Goal: Transaction & Acquisition: Purchase product/service

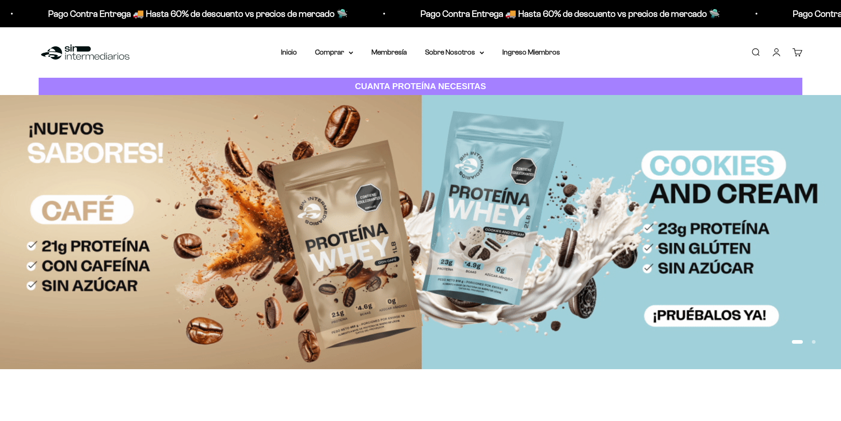
click at [776, 51] on link "Iniciar sesión" at bounding box center [777, 52] width 10 height 10
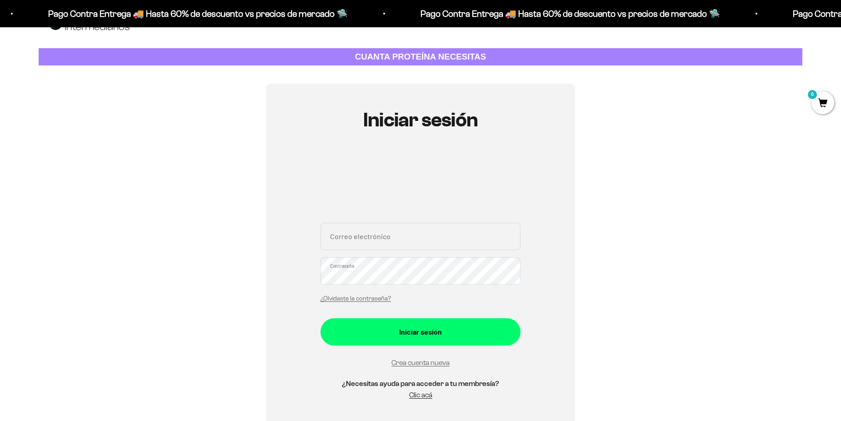
scroll to position [45, 0]
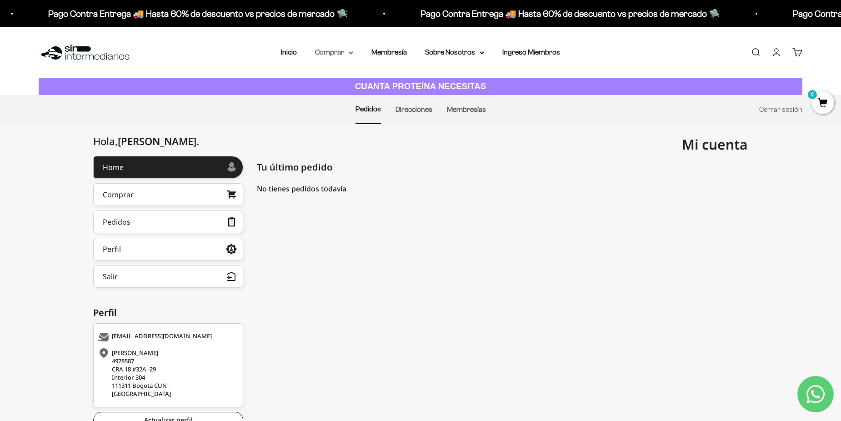
click at [337, 56] on summary "Comprar" at bounding box center [334, 52] width 38 height 12
click at [373, 80] on summary "Proteínas" at bounding box center [358, 82] width 75 height 12
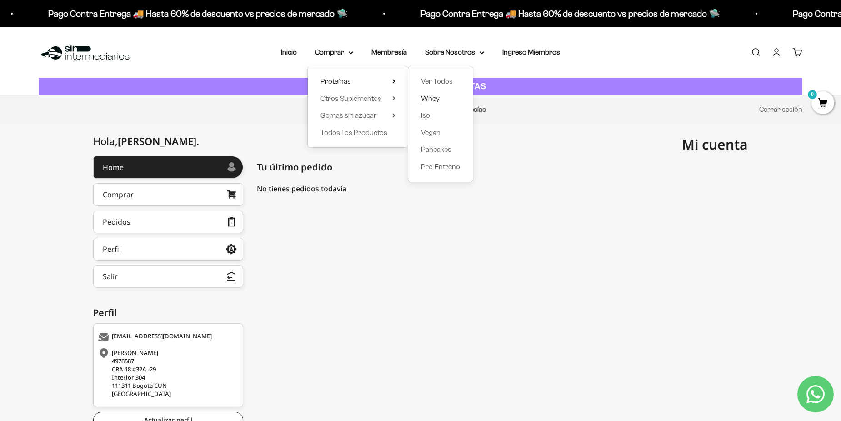
click at [436, 100] on span "Whey" at bounding box center [430, 99] width 19 height 8
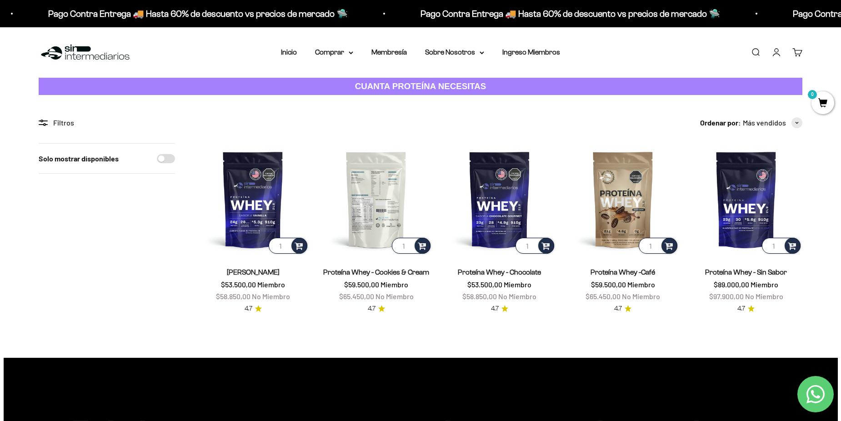
click at [382, 209] on img at bounding box center [376, 199] width 112 height 112
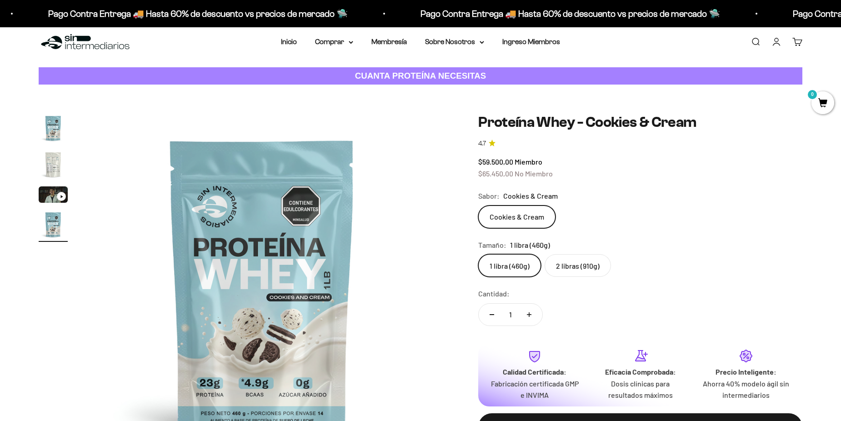
scroll to position [45, 0]
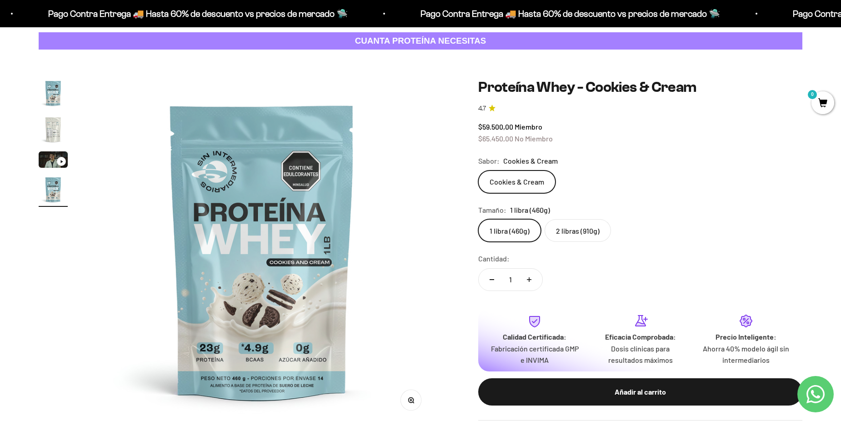
click at [575, 236] on label "2 libras (910g)" at bounding box center [578, 230] width 66 height 23
click at [479, 219] on input "2 libras (910g)" at bounding box center [478, 219] width 0 height 0
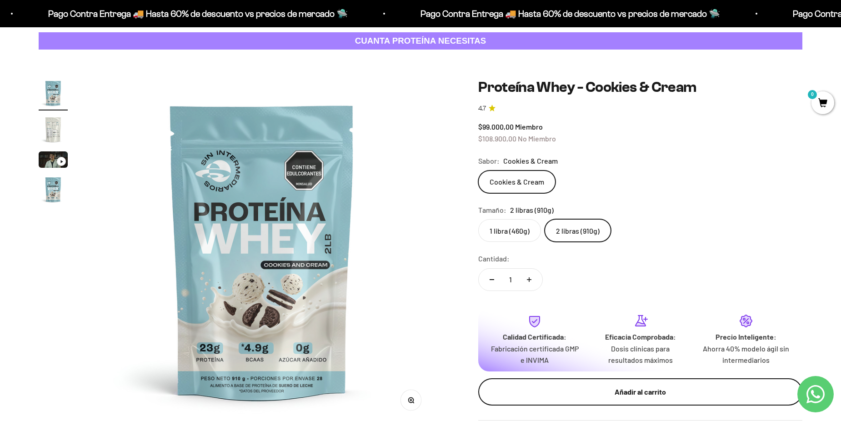
click at [609, 402] on button "Añadir al carrito" at bounding box center [641, 391] width 324 height 27
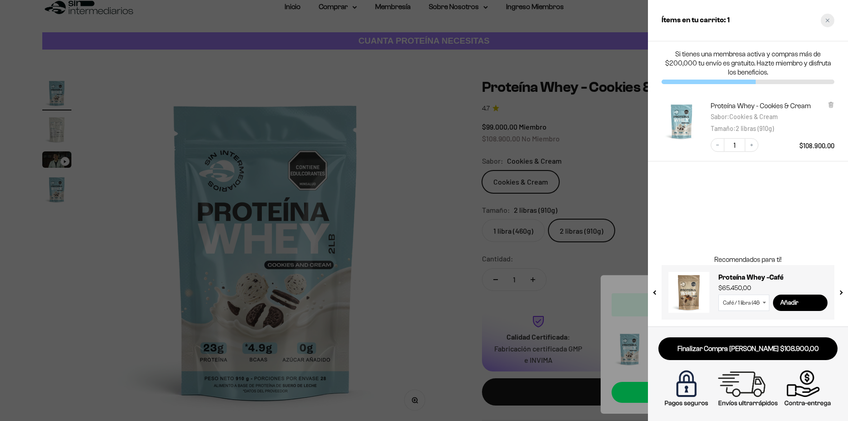
click at [830, 23] on div "Close cart" at bounding box center [828, 21] width 14 height 14
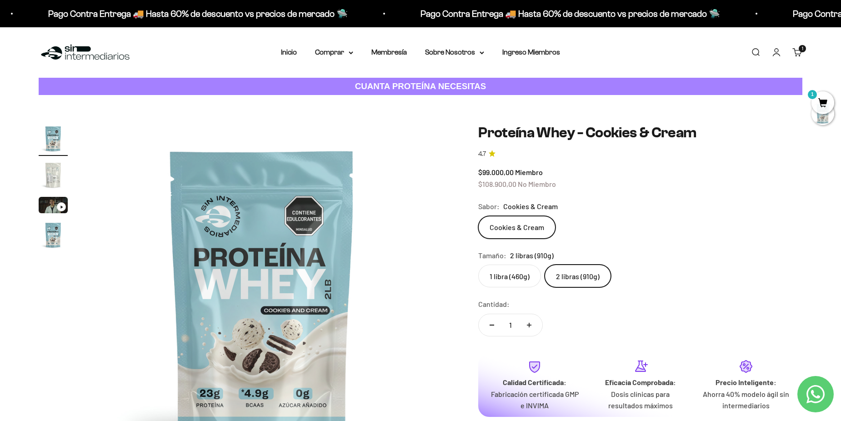
click at [751, 52] on link "Buscar" at bounding box center [756, 52] width 10 height 10
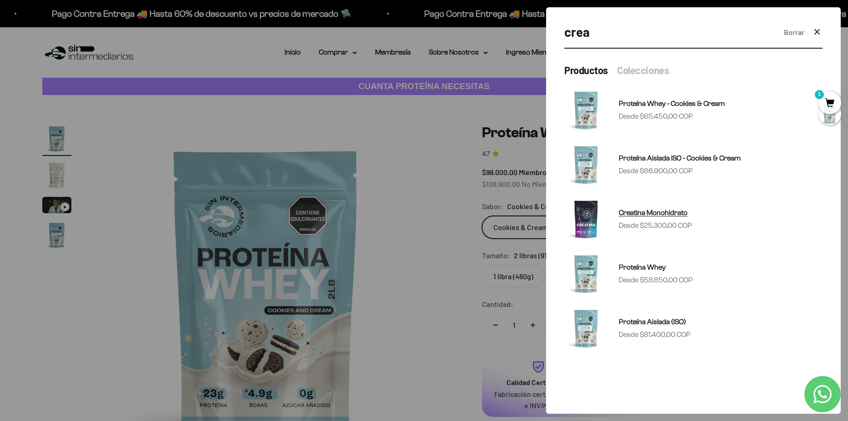
type input "crea"
click at [667, 215] on span "Creatina Monohidrato" at bounding box center [653, 213] width 69 height 8
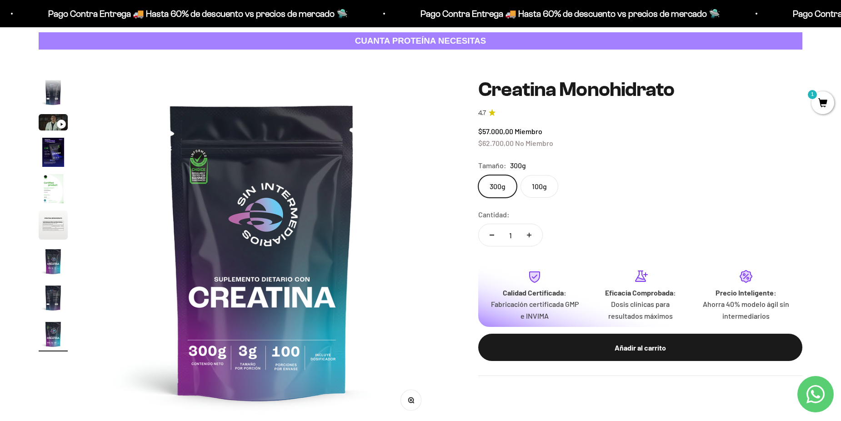
click at [536, 188] on label "100g" at bounding box center [540, 186] width 38 height 23
click at [479, 175] on input "100g" at bounding box center [478, 175] width 0 height 0
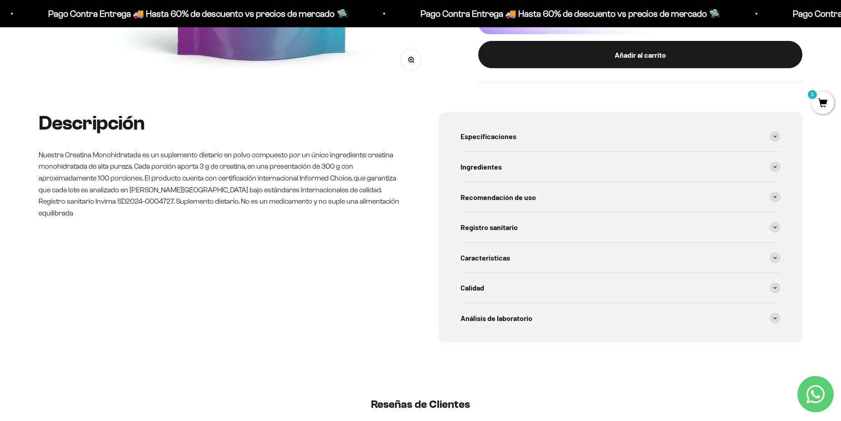
scroll to position [409, 0]
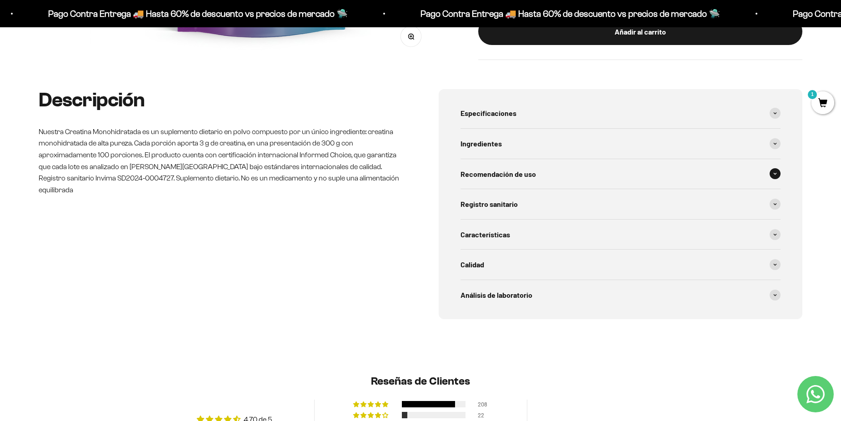
click at [570, 176] on div "Recomendación de uso" at bounding box center [621, 174] width 320 height 30
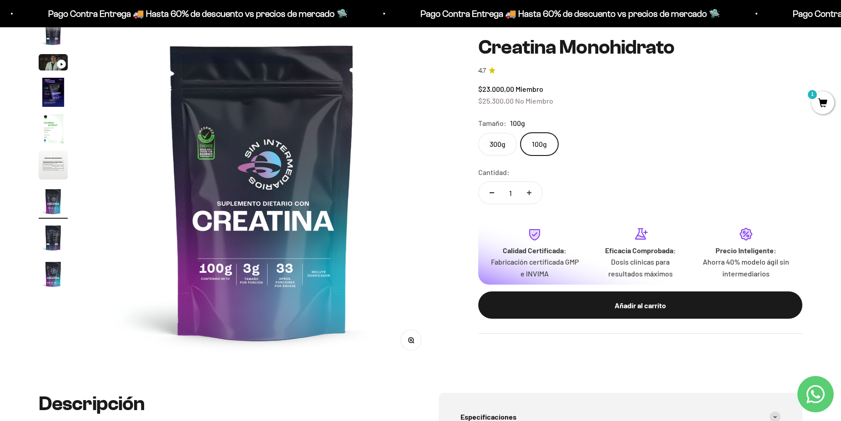
scroll to position [91, 0]
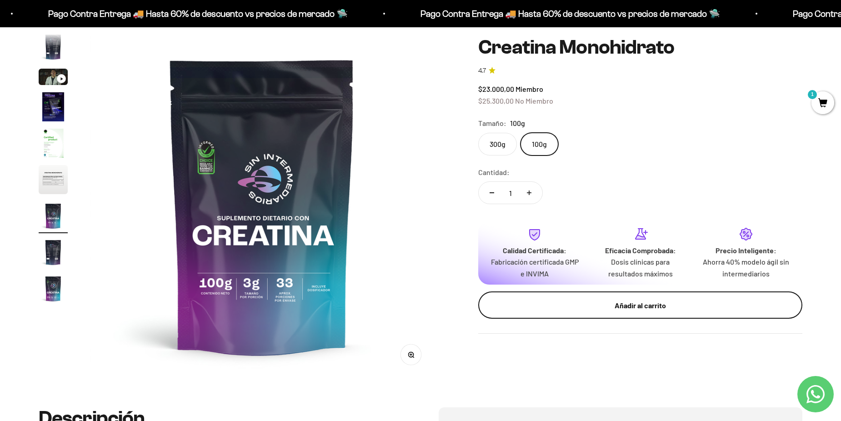
click at [631, 305] on div "Añadir al carrito" at bounding box center [641, 305] width 288 height 12
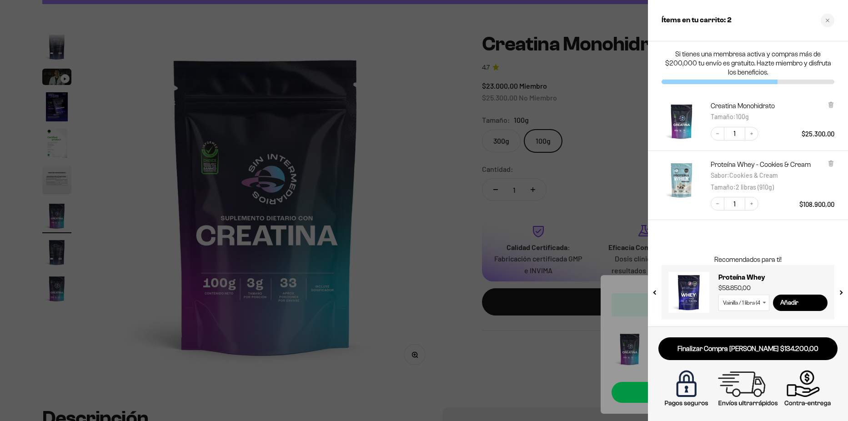
click at [542, 336] on div at bounding box center [424, 210] width 848 height 421
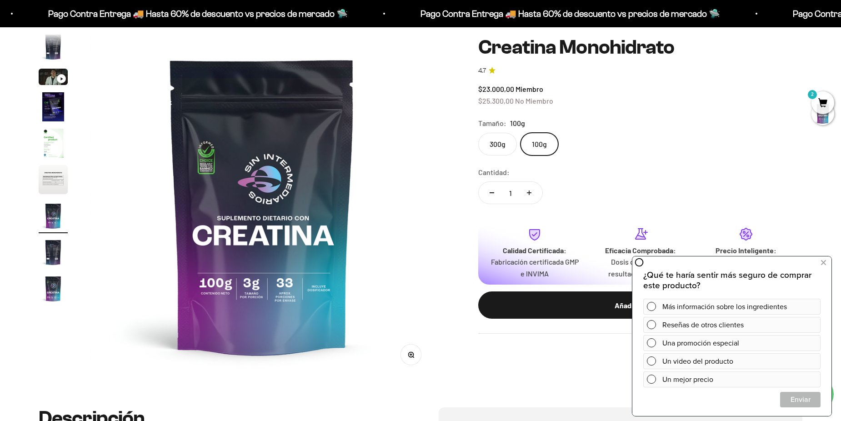
click at [826, 107] on span "2" at bounding box center [823, 102] width 23 height 23
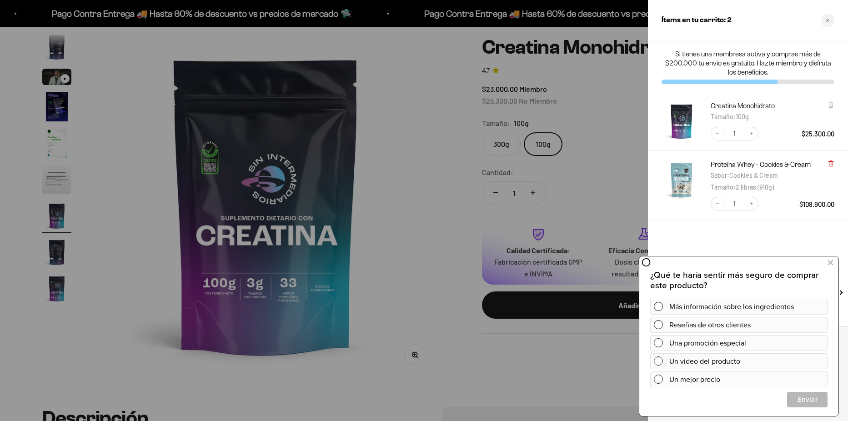
click at [831, 163] on icon at bounding box center [831, 163] width 4 height 5
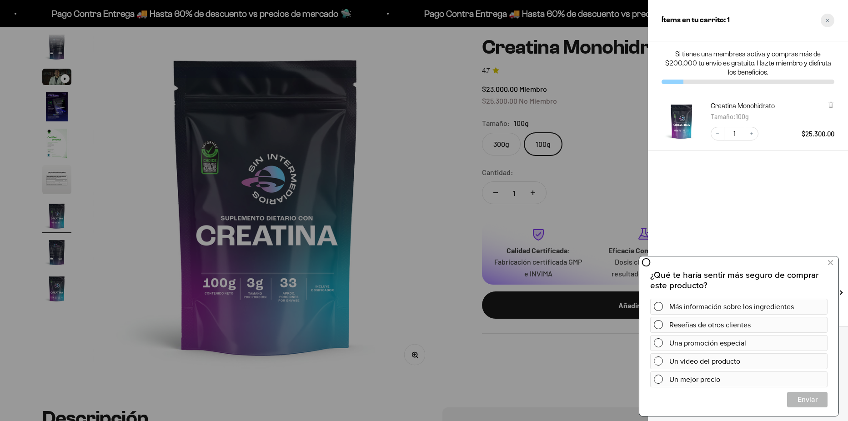
click at [824, 25] on div "Close cart" at bounding box center [828, 21] width 14 height 14
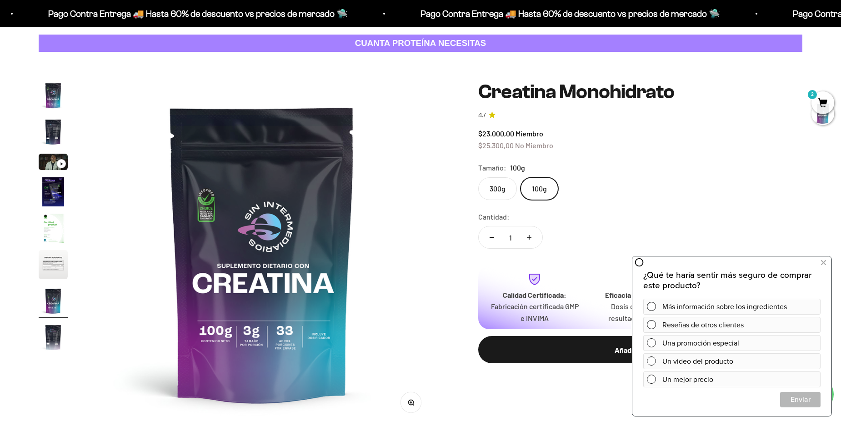
scroll to position [0, 0]
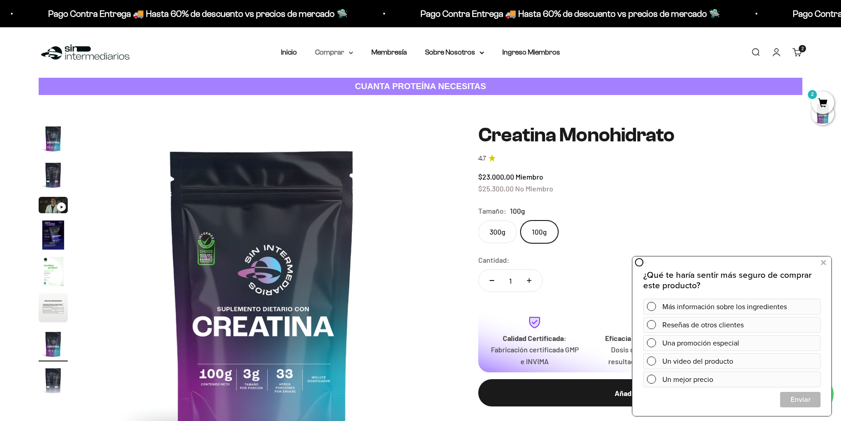
click at [345, 55] on summary "Comprar" at bounding box center [334, 52] width 38 height 12
click at [397, 81] on div "Proteínas Ver Todos Whey Iso Vegan" at bounding box center [358, 106] width 101 height 81
click at [394, 81] on icon at bounding box center [394, 81] width 3 height 5
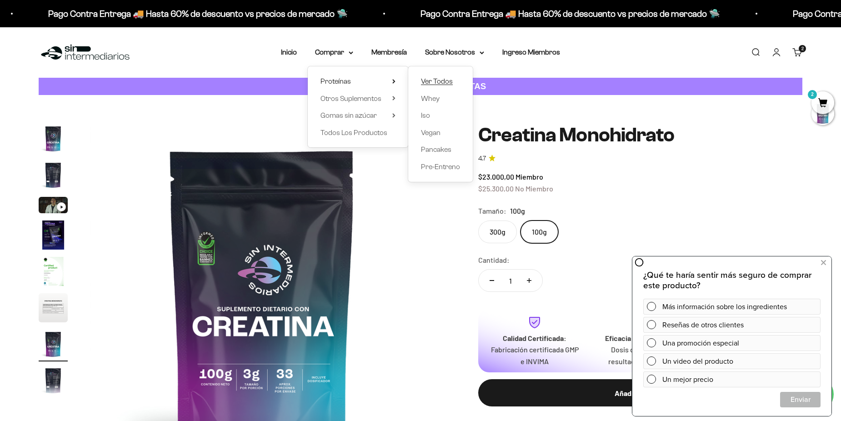
click at [447, 86] on span "Ver Todos" at bounding box center [437, 82] width 32 height 12
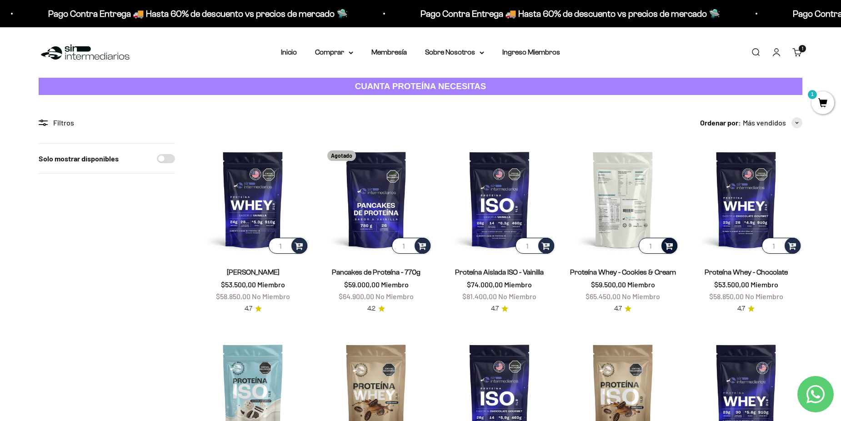
click at [668, 248] on span at bounding box center [669, 245] width 9 height 10
click at [650, 222] on span "Cookies & Cream / 1 libra (460g)" at bounding box center [624, 221] width 81 height 7
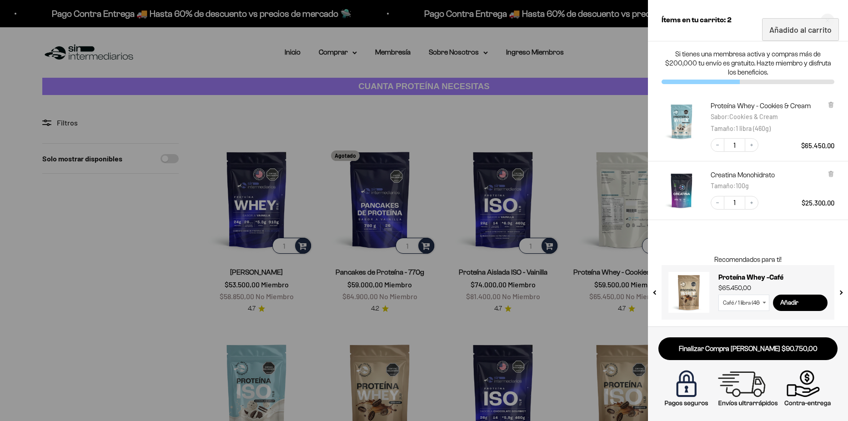
click at [597, 62] on div at bounding box center [424, 210] width 848 height 421
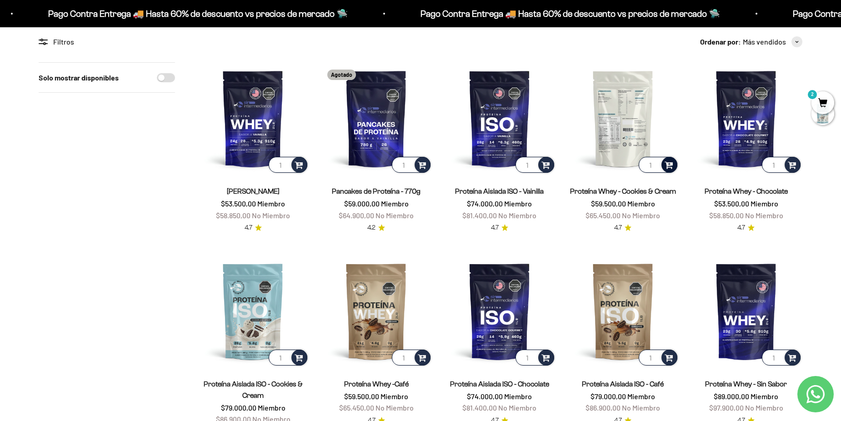
scroll to position [91, 0]
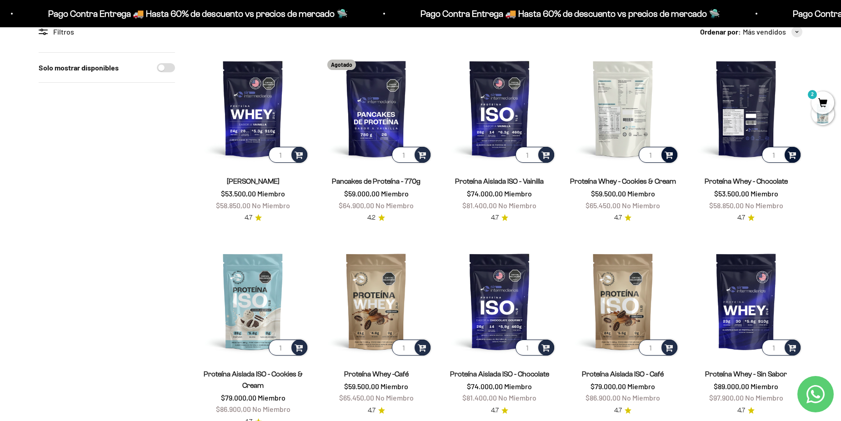
click at [794, 156] on span at bounding box center [792, 154] width 9 height 10
click at [789, 120] on li "Chocolate / 1 libra (460g)" at bounding box center [747, 119] width 108 height 11
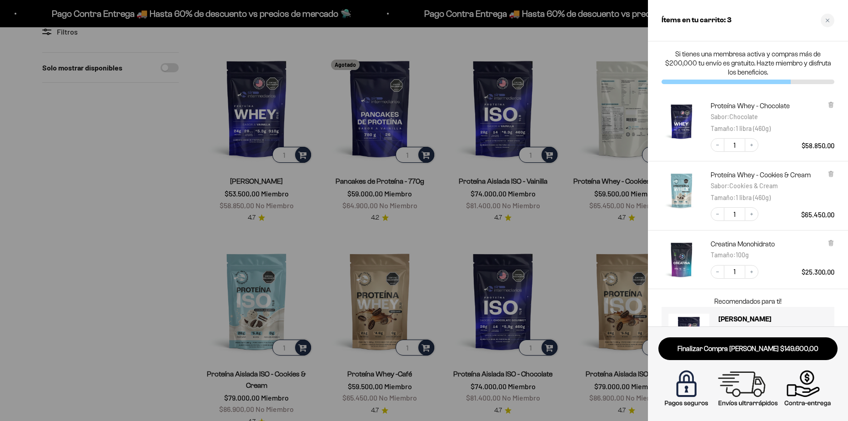
click at [322, 222] on div at bounding box center [424, 210] width 848 height 421
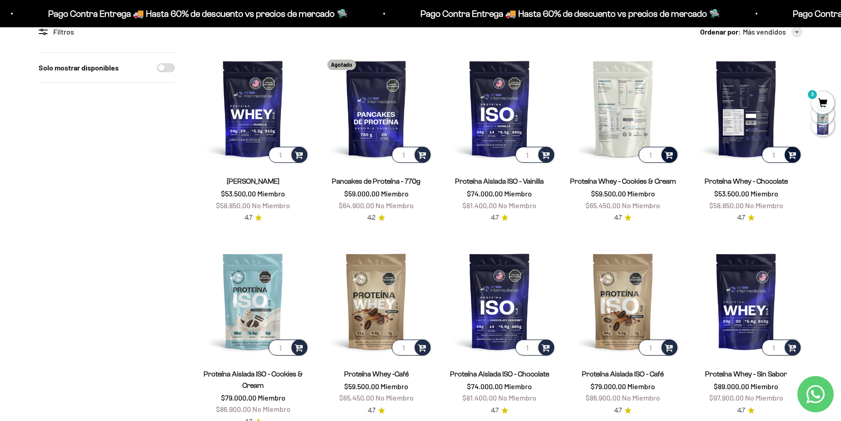
click at [751, 118] on img at bounding box center [746, 108] width 112 height 112
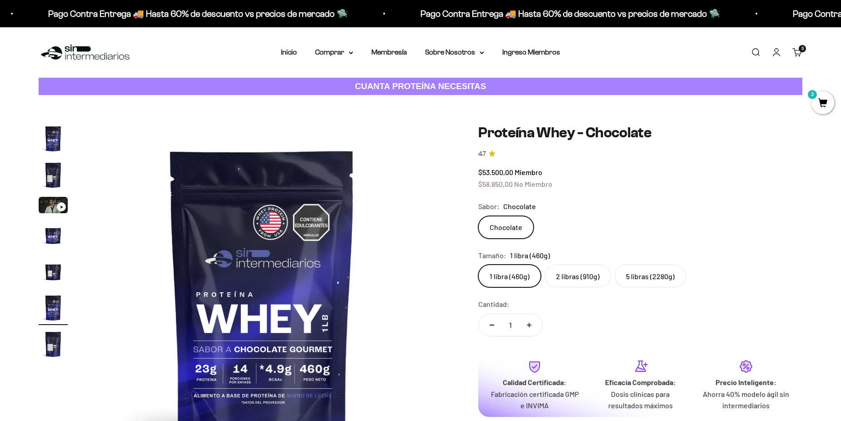
click at [820, 105] on span "3" at bounding box center [823, 102] width 23 height 23
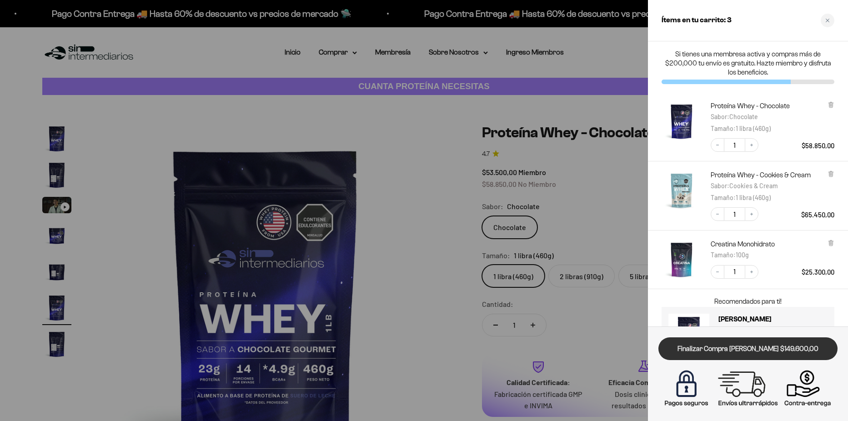
click at [770, 355] on link "Finalizar Compra [PERSON_NAME] $149.600,00" at bounding box center [748, 349] width 179 height 23
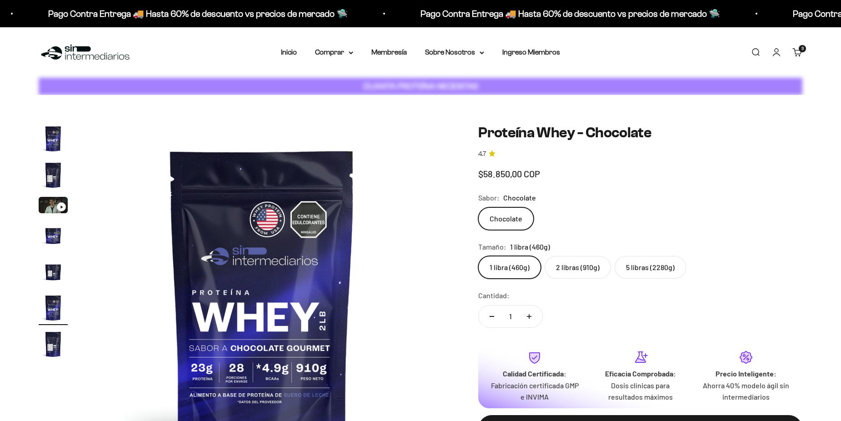
scroll to position [0, 1781]
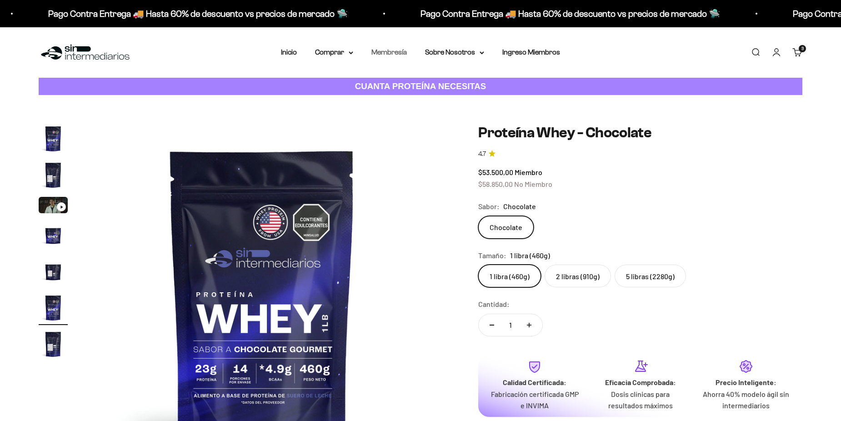
click at [395, 54] on link "Membresía" at bounding box center [389, 52] width 35 height 8
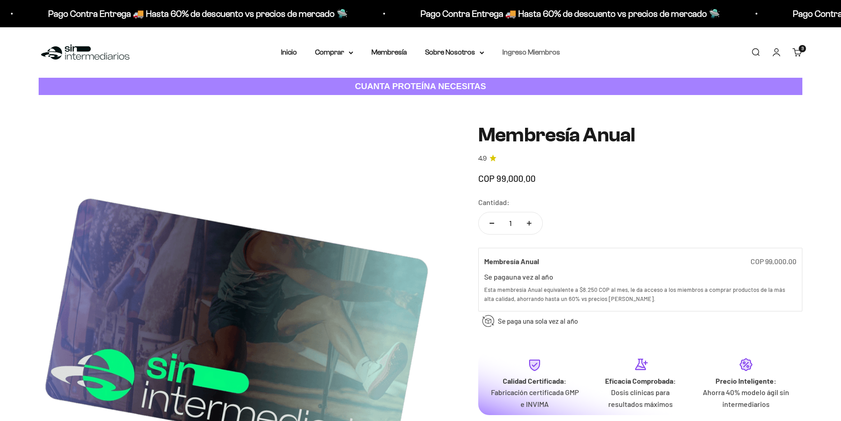
click at [539, 50] on link "Ingreso Miembros" at bounding box center [532, 52] width 58 height 8
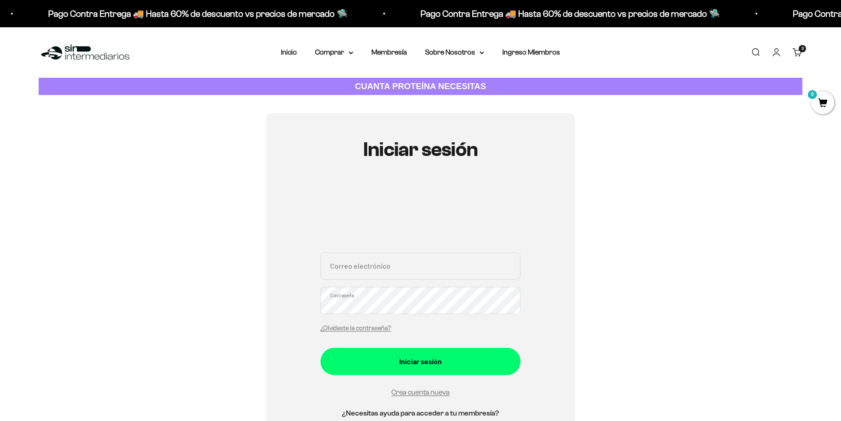
click at [412, 51] on nav "Inicio Comprar Proteínas Ver Todos Whey Iso Vegan" at bounding box center [420, 52] width 279 height 12
click at [398, 52] on link "Membresía" at bounding box center [389, 52] width 35 height 8
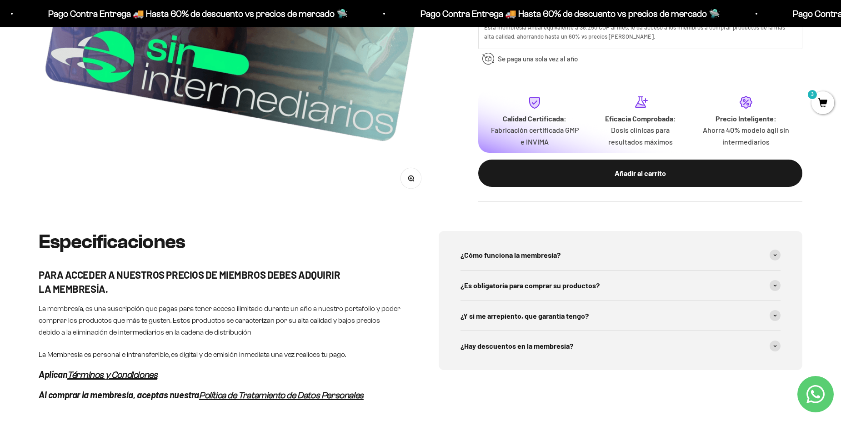
scroll to position [364, 0]
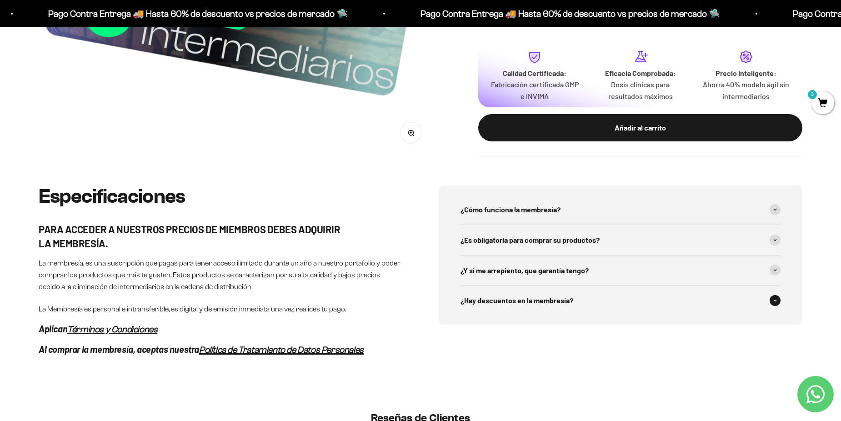
click at [545, 307] on div "¿Hay descuentos en la membresía?" at bounding box center [621, 301] width 320 height 30
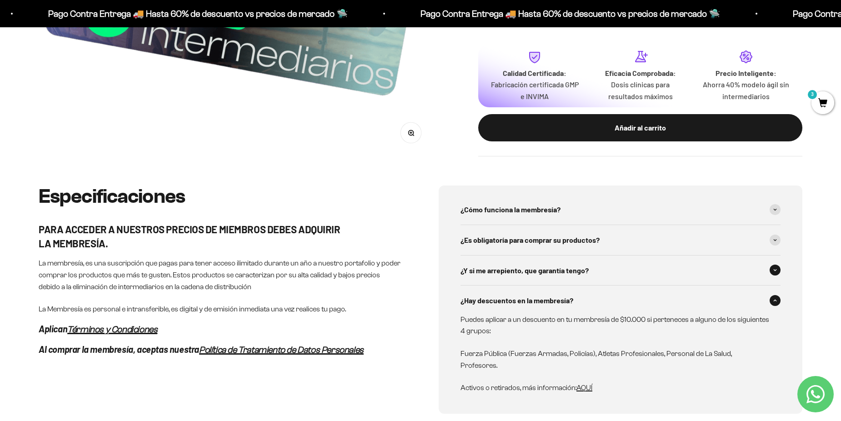
click at [592, 272] on div "¿Y si me arrepiento, que garantía tengo?" at bounding box center [621, 271] width 320 height 30
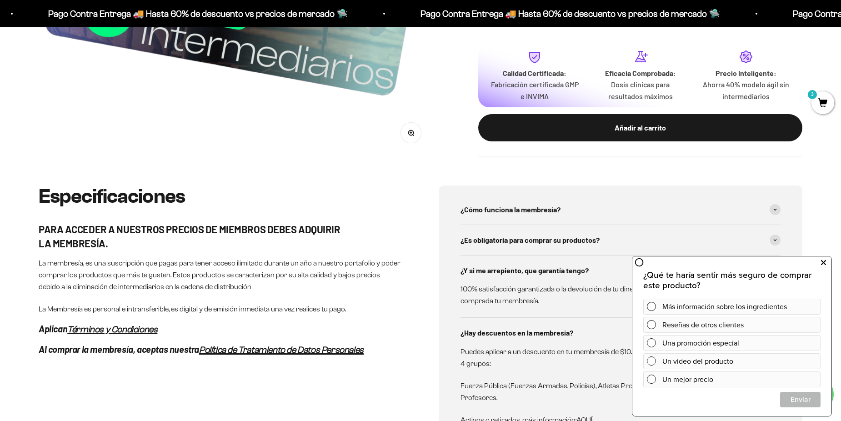
click at [822, 264] on icon at bounding box center [823, 263] width 5 height 12
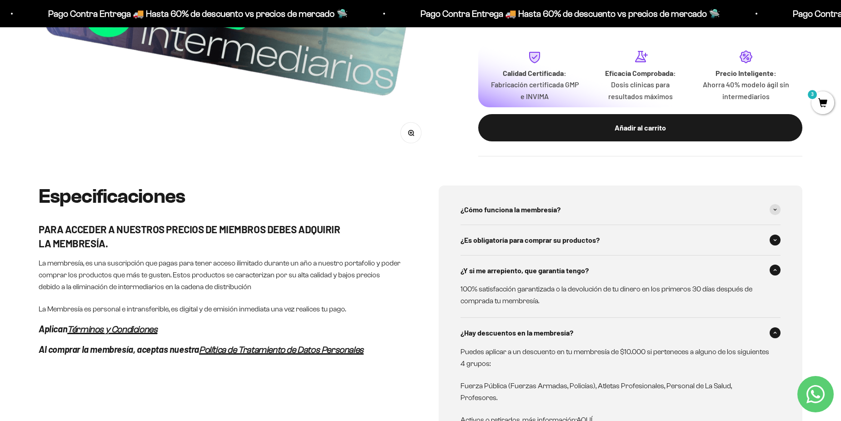
click at [683, 241] on div "¿Es obligatoría para comprar su productos?" at bounding box center [621, 240] width 320 height 30
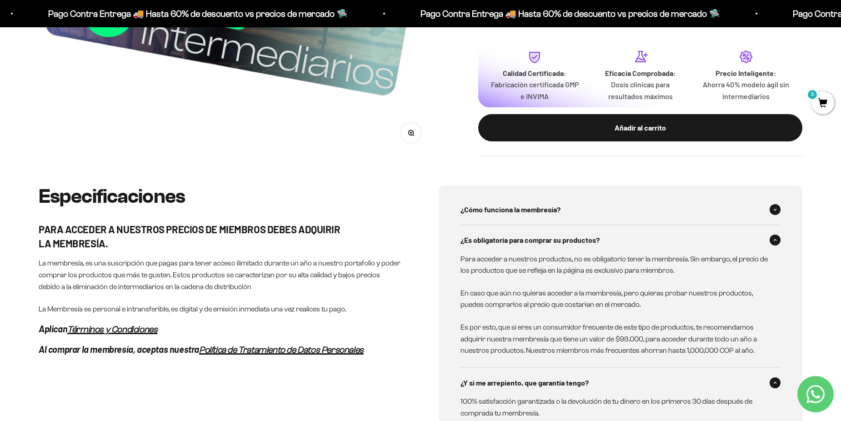
click at [603, 212] on div "¿Cómo funciona la membresía?" at bounding box center [621, 210] width 320 height 30
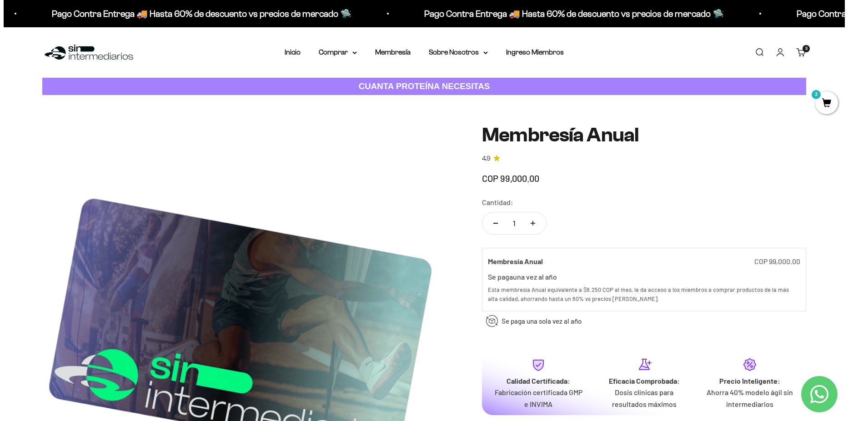
scroll to position [182, 0]
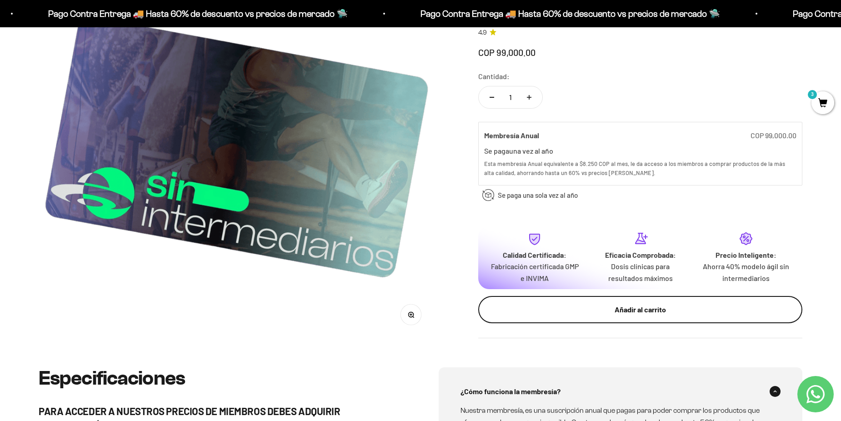
click at [664, 316] on button "Añadir al carrito" at bounding box center [641, 309] width 324 height 27
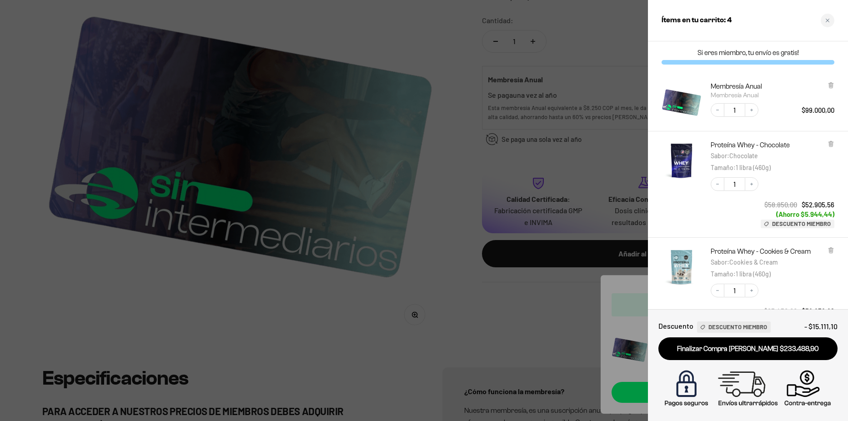
scroll to position [0, 0]
click at [720, 294] on button "Decrease quantity" at bounding box center [718, 292] width 14 height 14
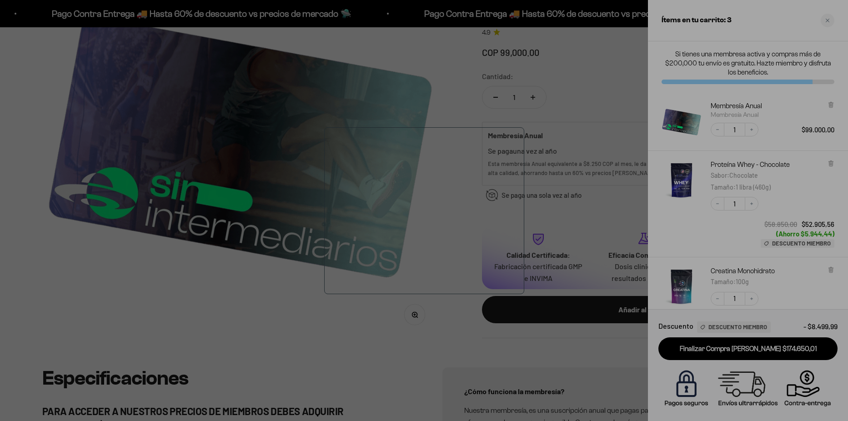
click at [826, 24] on div at bounding box center [424, 210] width 848 height 421
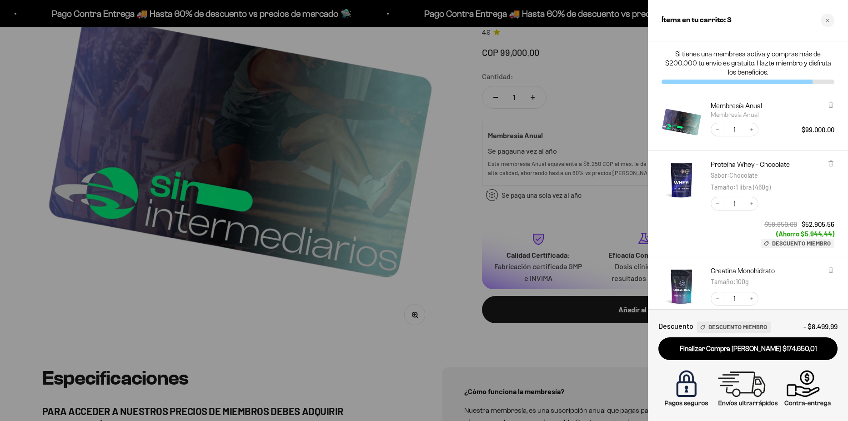
click at [826, 24] on div "Close cart" at bounding box center [828, 21] width 14 height 14
